Goal: Complete application form: Complete application form

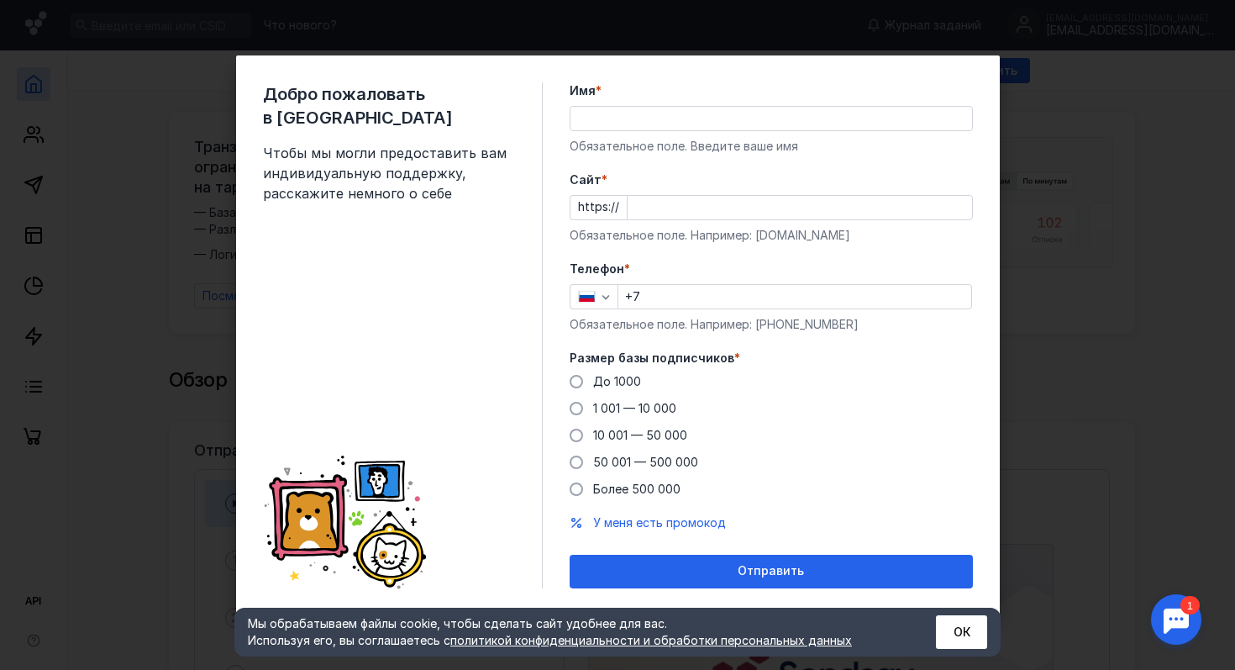
click at [728, 126] on input "Имя *" at bounding box center [772, 119] width 402 height 24
type input "V"
type input "[PERSON_NAME]"
click at [727, 207] on input "Cайт *" at bounding box center [800, 208] width 345 height 24
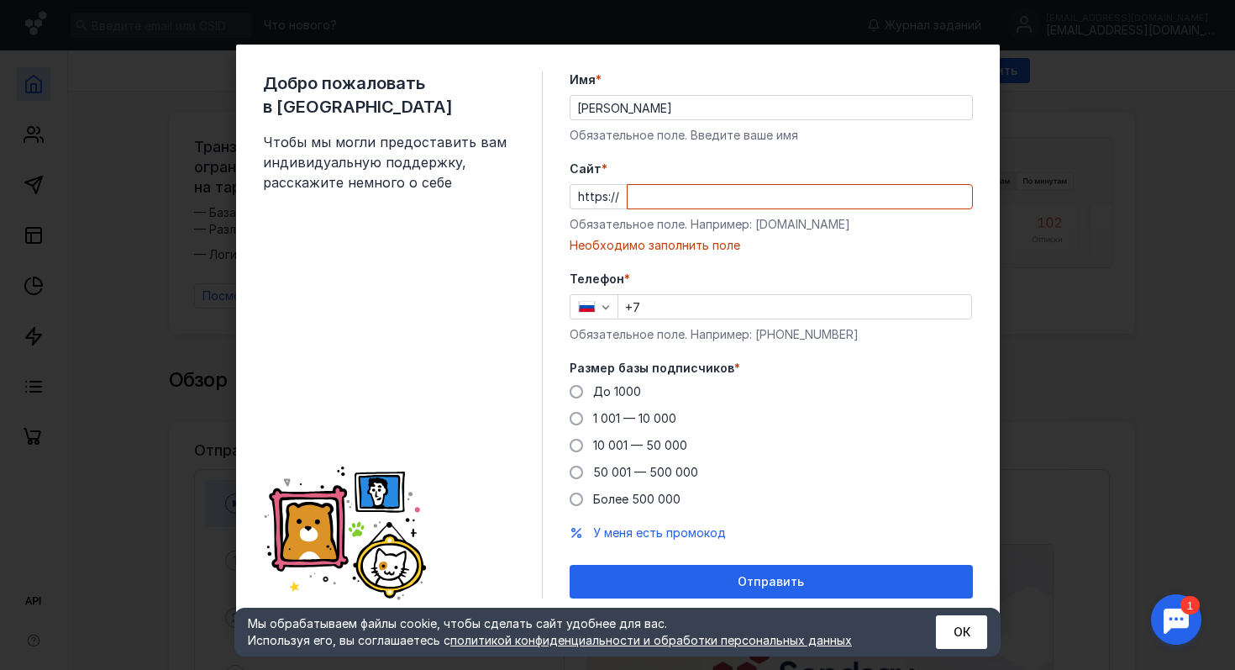
click at [716, 239] on div "Cайт * https:// Обязательное поле. Например: [DOMAIN_NAME] Необходимо заполнить…" at bounding box center [771, 206] width 403 height 93
click at [710, 255] on form "Имя * [PERSON_NAME] поле. Введите ваше имя [PERSON_NAME] * https:// Обязательно…" at bounding box center [771, 334] width 403 height 527
click at [679, 299] on input "+7" at bounding box center [794, 307] width 353 height 24
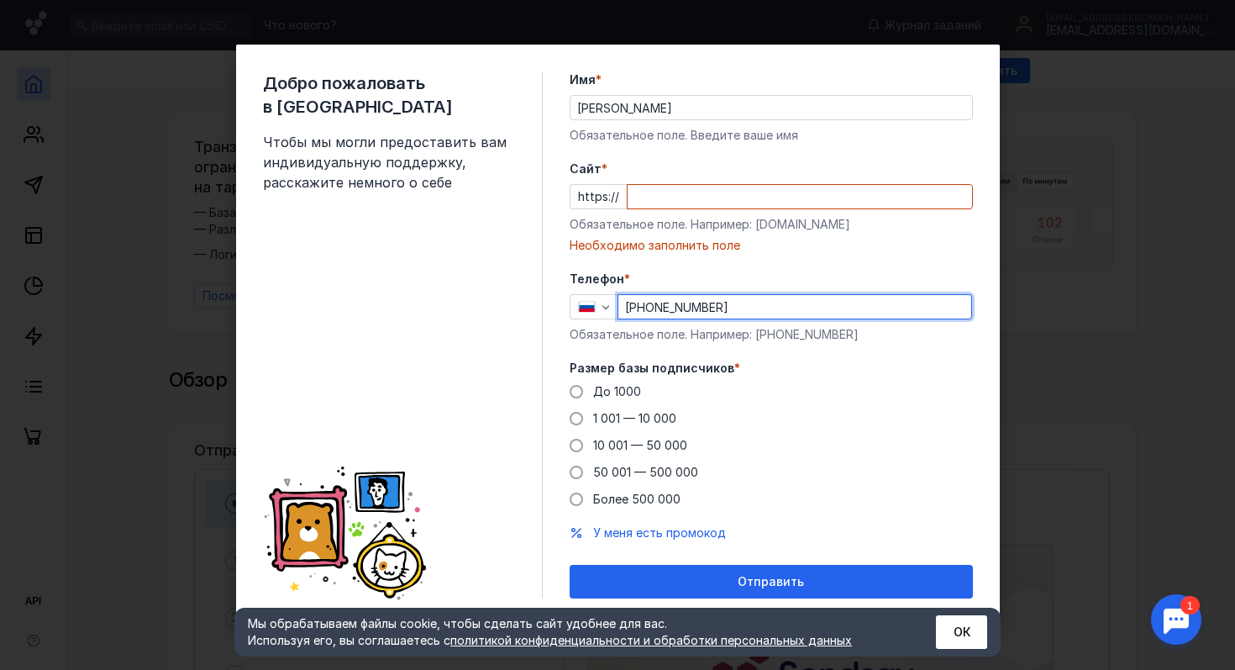
type input "[PHONE_NUMBER]"
click at [666, 190] on input "Cайт *" at bounding box center [800, 197] width 345 height 24
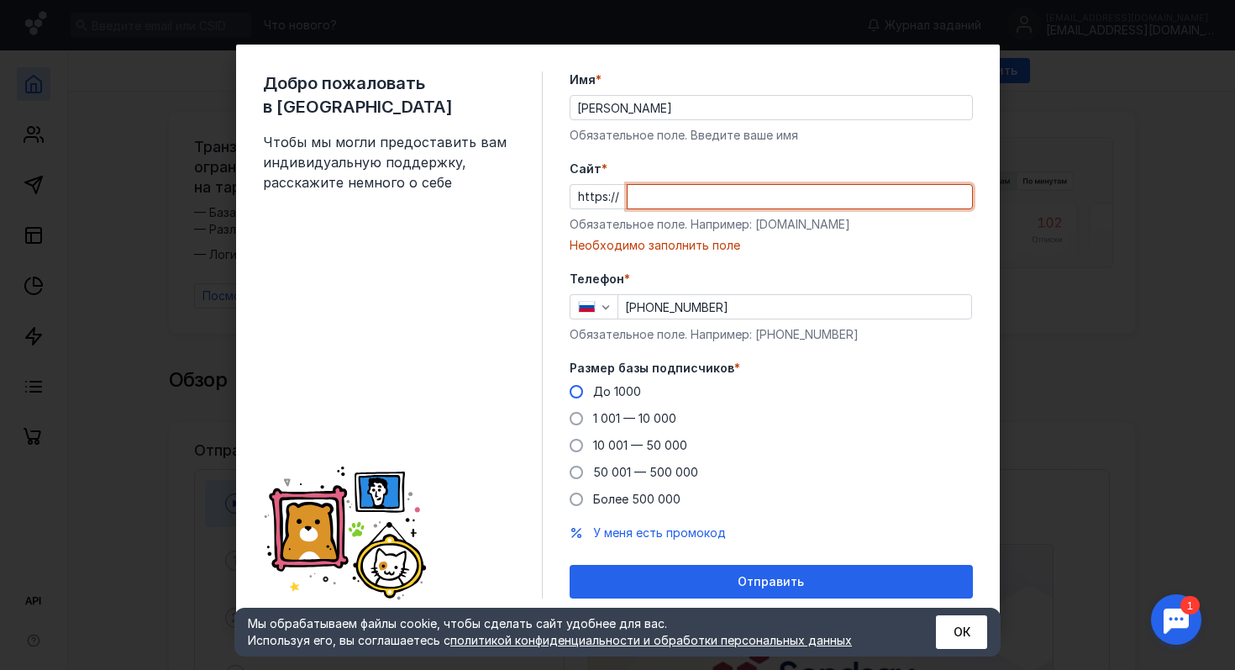
click at [597, 392] on span "До 1000" at bounding box center [617, 391] width 48 height 14
click at [0, 0] on input "До 1000" at bounding box center [0, 0] width 0 height 0
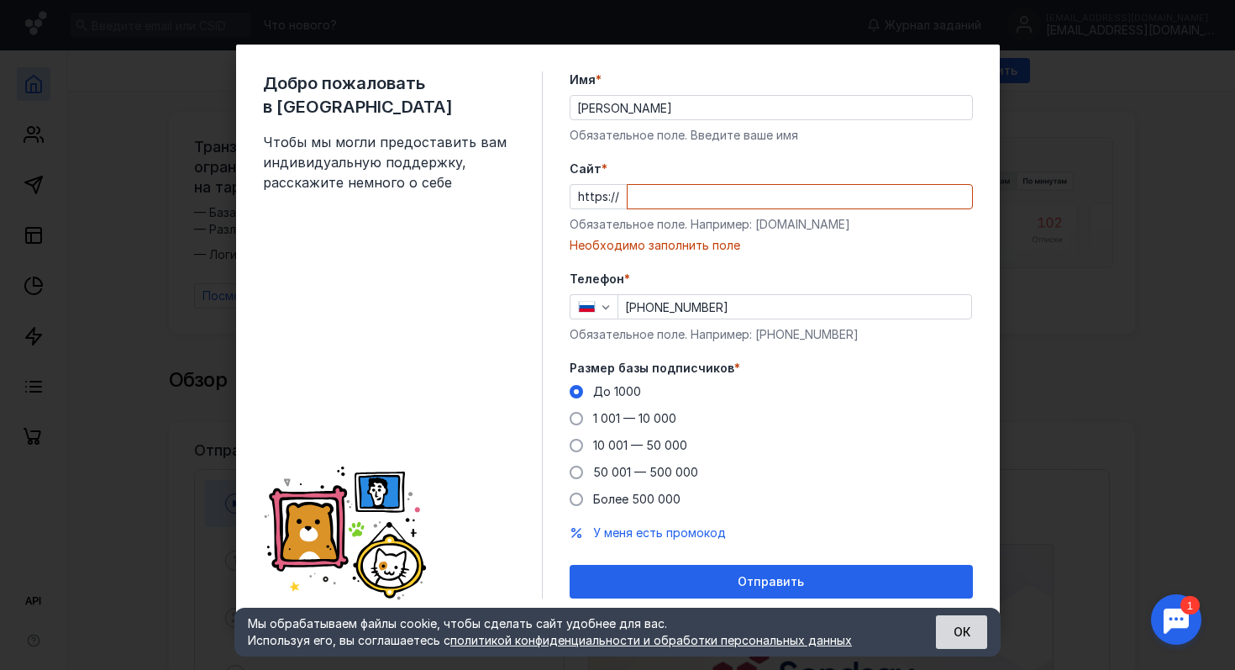
click at [951, 634] on button "ОК" at bounding box center [961, 632] width 51 height 34
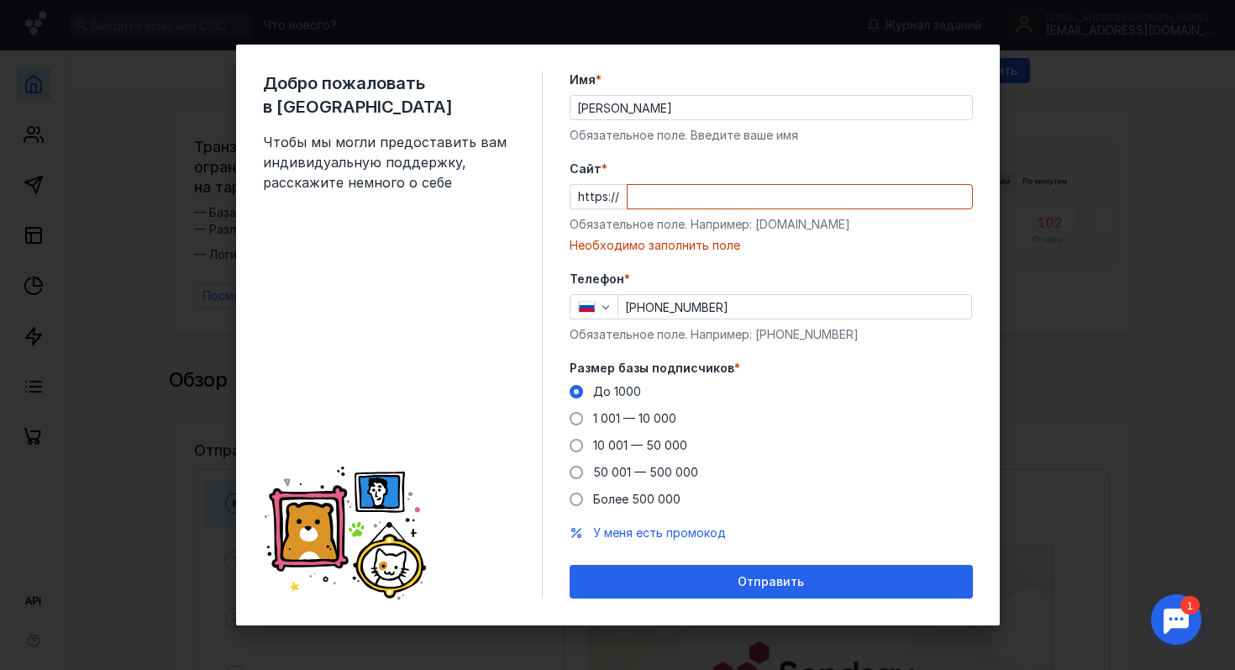
click at [1120, 145] on div "Добро пожаловать в Sendsay Чтобы мы могли предоставить вам индивидуальную подде…" at bounding box center [617, 335] width 1235 height 670
click at [734, 197] on input "Cайт *" at bounding box center [800, 197] width 345 height 24
click at [606, 194] on div "https://" at bounding box center [771, 196] width 403 height 25
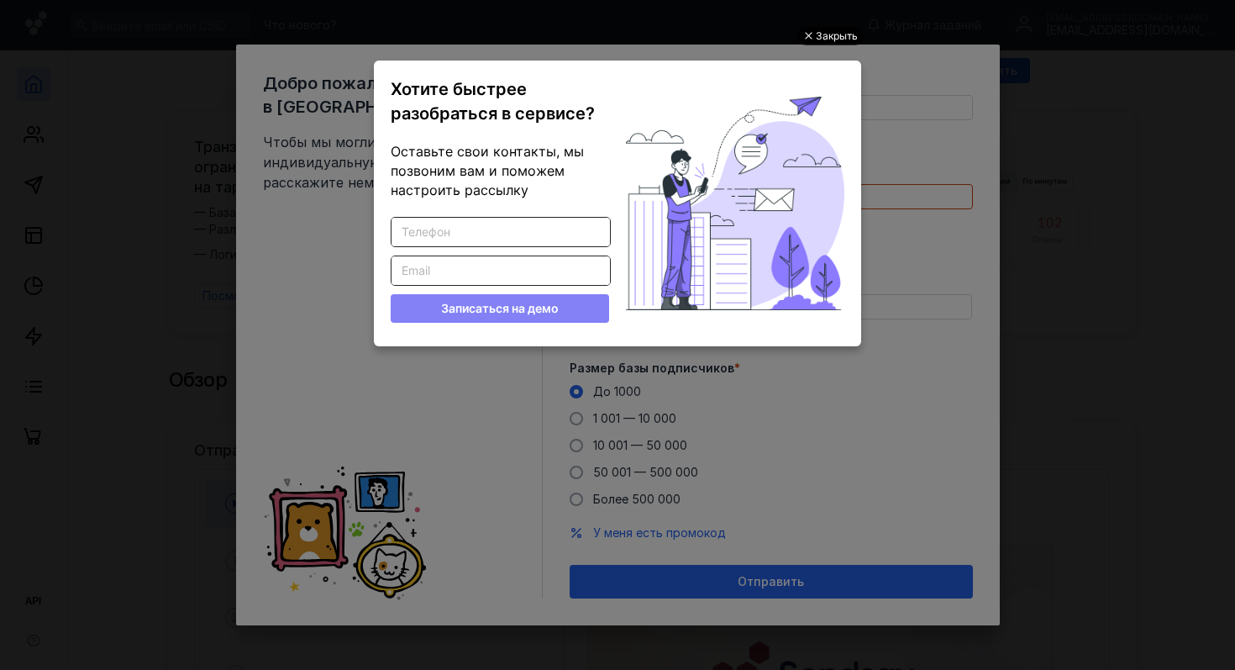
click at [837, 34] on div "Закрыть" at bounding box center [837, 36] width 42 height 18
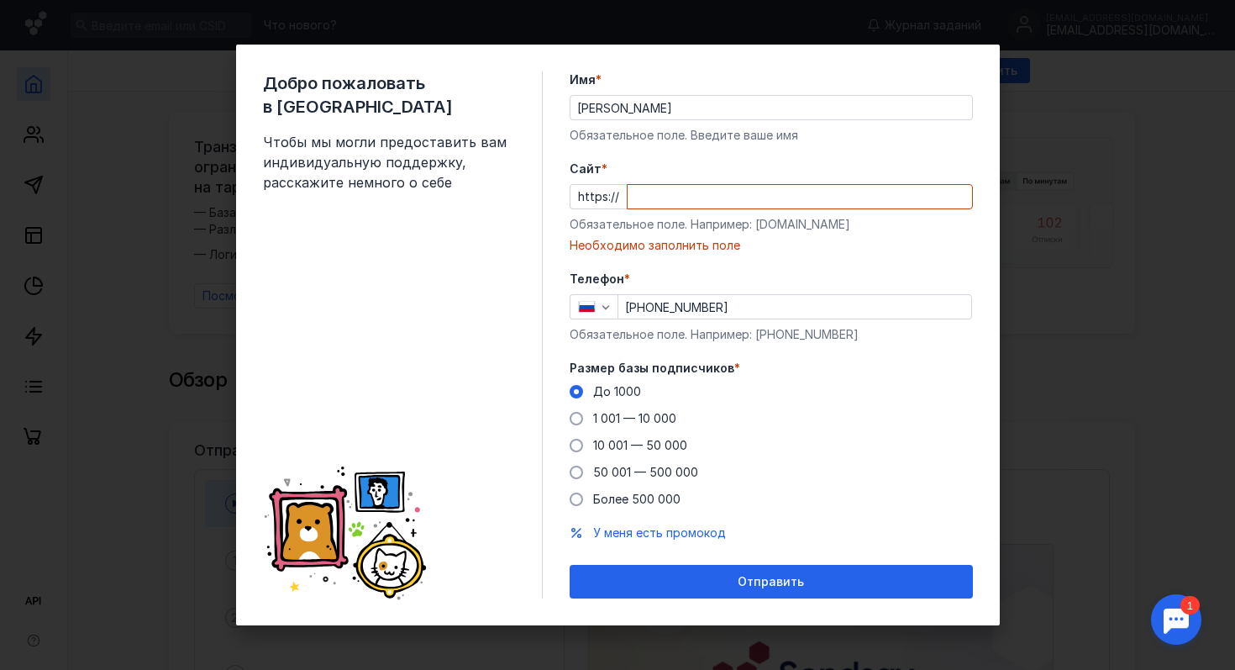
click at [681, 193] on input "Cайт *" at bounding box center [800, 197] width 345 height 24
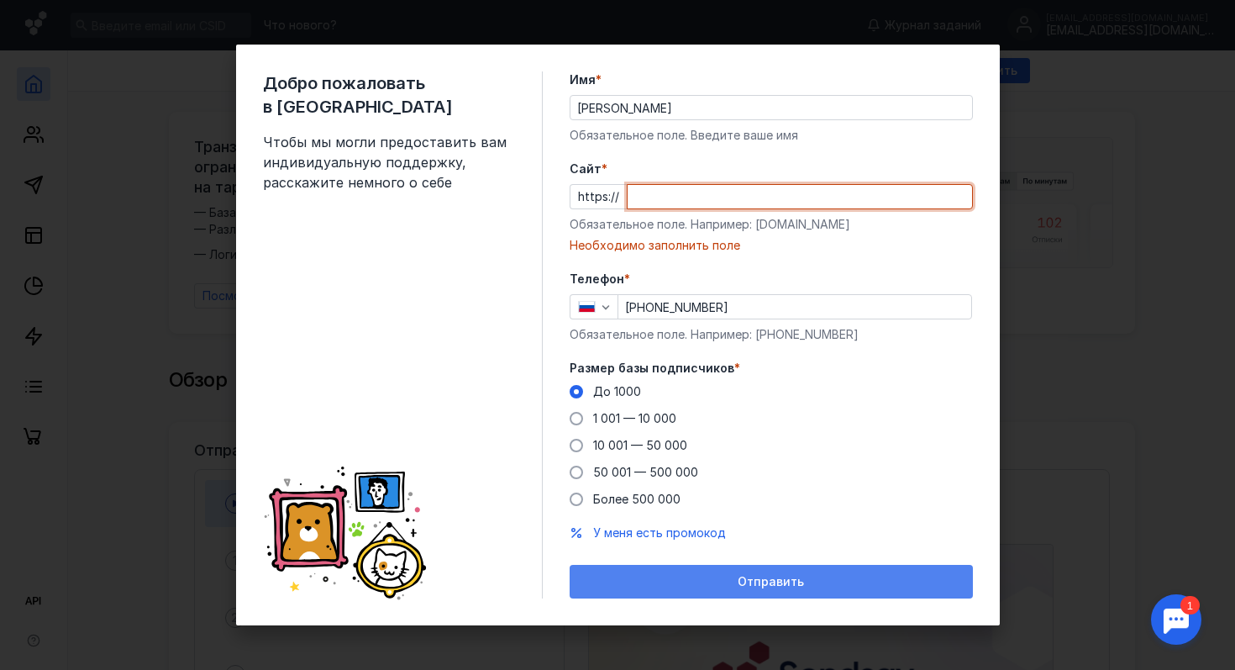
click at [779, 573] on div "Отправить" at bounding box center [771, 582] width 403 height 34
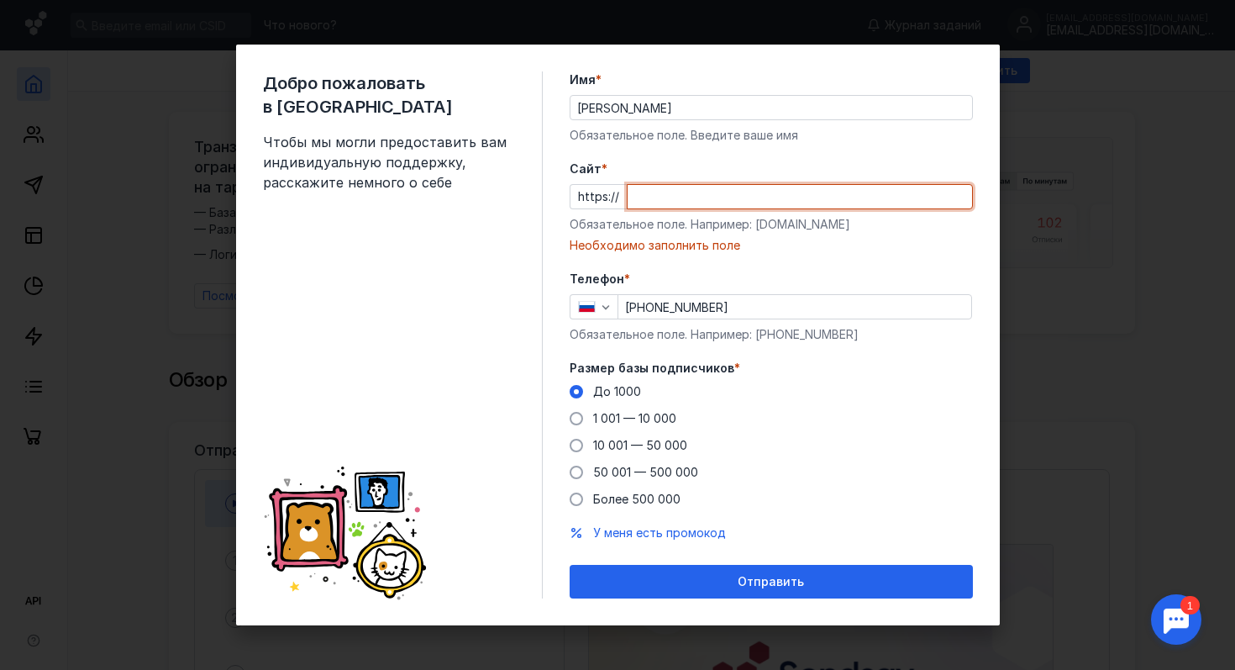
click at [734, 197] on input "Cайт *" at bounding box center [800, 197] width 345 height 24
click at [603, 167] on span "*" at bounding box center [605, 168] width 6 height 17
click at [628, 185] on input "Cайт *" at bounding box center [800, 197] width 345 height 24
click at [653, 221] on div "Обязательное поле. Например: [DOMAIN_NAME]" at bounding box center [771, 224] width 403 height 17
click at [679, 202] on input "Cайт *" at bounding box center [800, 197] width 345 height 24
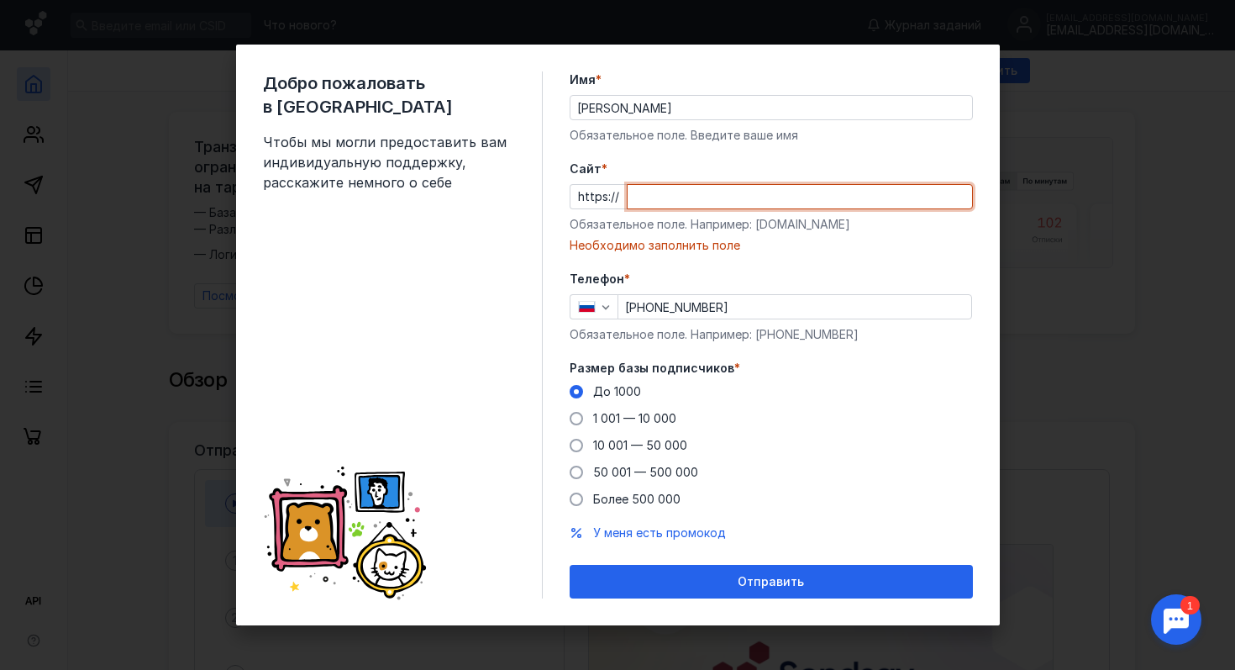
click at [781, 221] on div "Обязательное поле. Например: [DOMAIN_NAME]" at bounding box center [771, 224] width 403 height 17
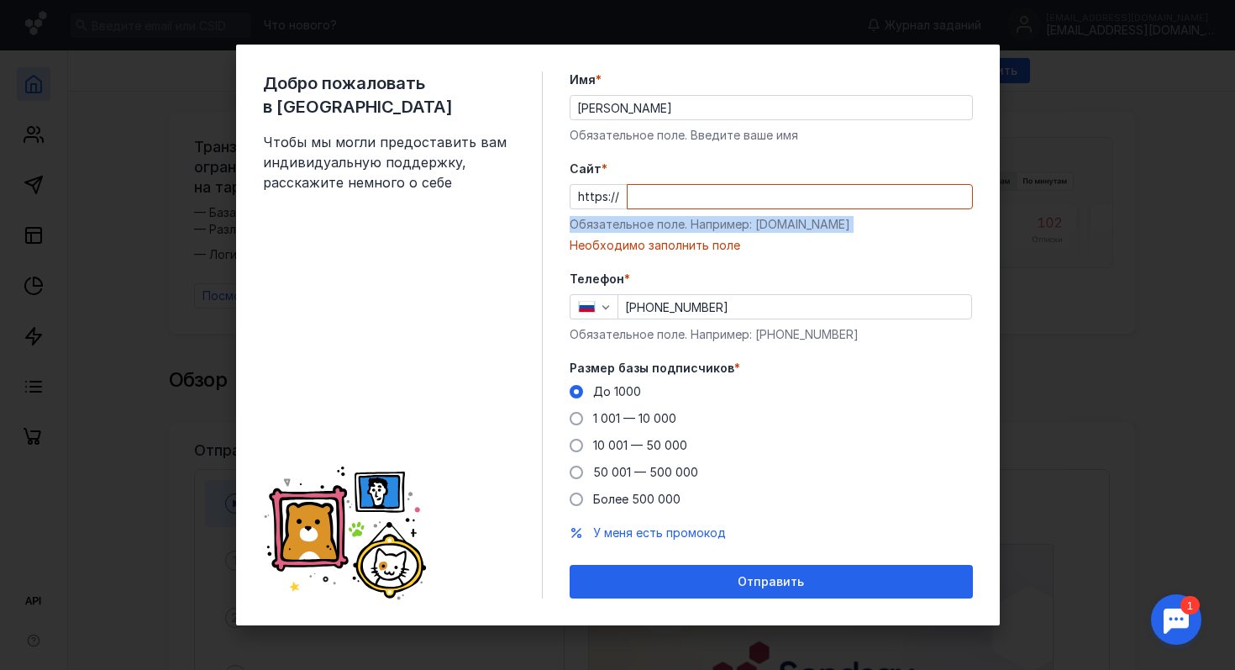
click at [781, 221] on div "Обязательное поле. Например: [DOMAIN_NAME]" at bounding box center [771, 224] width 403 height 17
click at [840, 224] on div "Обязательное поле. Например: [DOMAIN_NAME]" at bounding box center [771, 224] width 403 height 17
